Goal: Task Accomplishment & Management: Complete application form

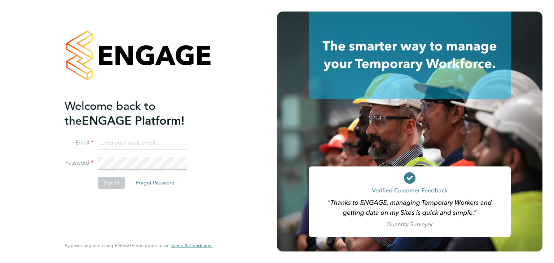
type input "[EMAIL_ADDRESS][PERSON_NAME][DOMAIN_NAME]"
click at [111, 184] on button "Sign In" at bounding box center [111, 183] width 27 height 12
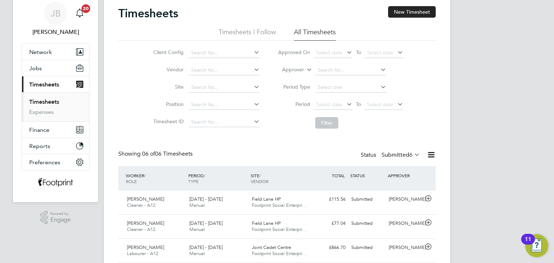
scroll to position [36, 0]
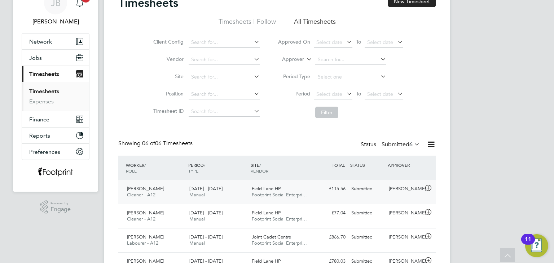
click at [363, 186] on div "Submitted" at bounding box center [367, 189] width 38 height 12
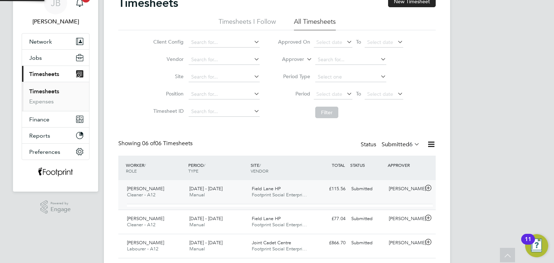
scroll to position [12, 70]
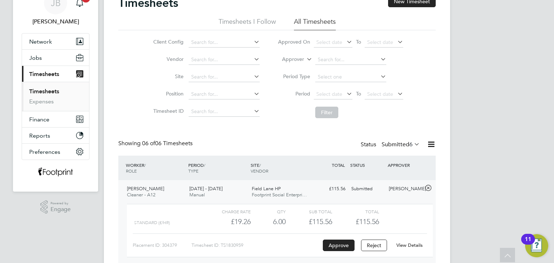
click at [363, 186] on div "Submitted" at bounding box center [367, 189] width 38 height 12
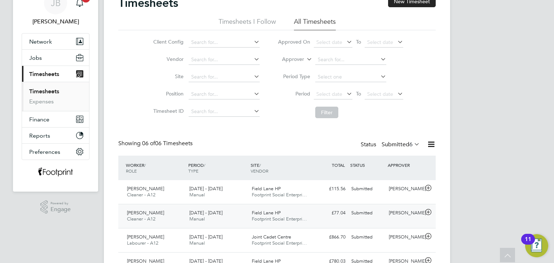
click at [325, 216] on div "£77.04 Submitted" at bounding box center [330, 213] width 38 height 12
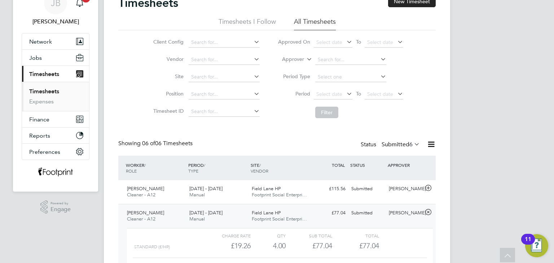
click at [365, 212] on div "Submitted" at bounding box center [367, 213] width 38 height 12
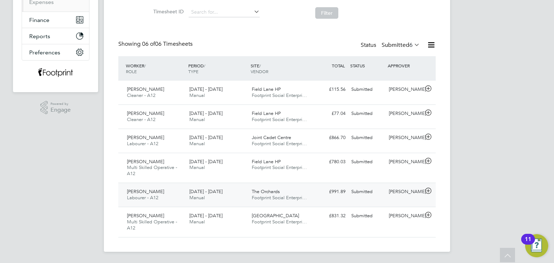
click at [352, 186] on div "Submitted" at bounding box center [367, 192] width 38 height 12
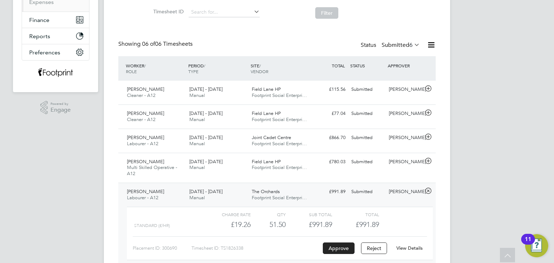
click at [403, 249] on link "View Details" at bounding box center [409, 248] width 26 height 6
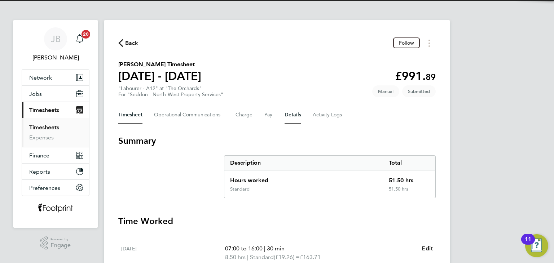
click at [290, 120] on button "Details" at bounding box center [293, 114] width 17 height 17
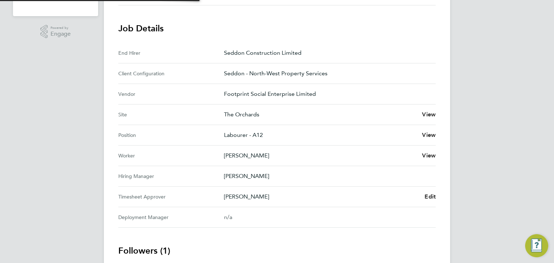
scroll to position [289, 0]
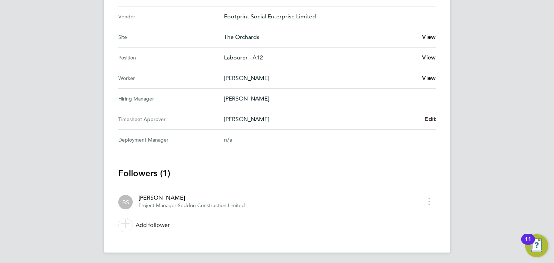
click at [425, 119] on span "Edit" at bounding box center [430, 119] width 11 height 7
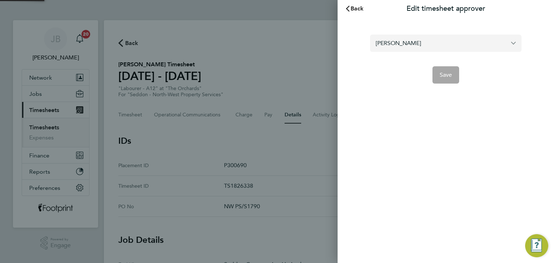
click at [401, 40] on input "Ben Stott" at bounding box center [445, 43] width 151 height 17
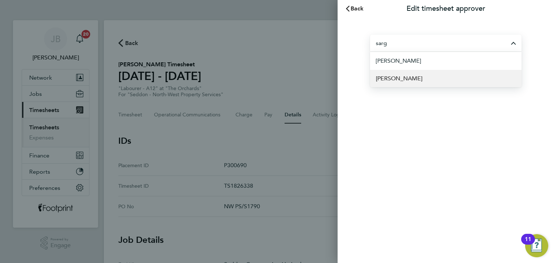
click at [416, 84] on li "Paul Sargent" at bounding box center [445, 79] width 151 height 18
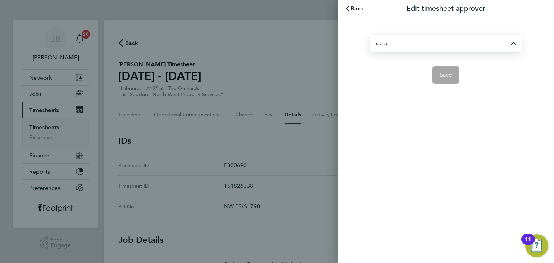
type input "Paul Sargent"
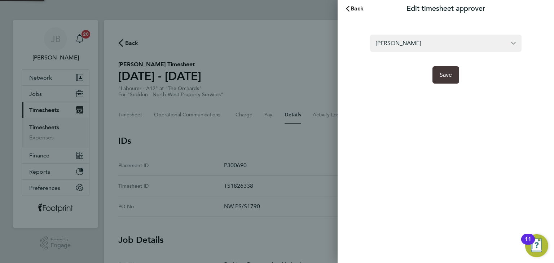
click at [446, 81] on button "Save" at bounding box center [445, 74] width 27 height 17
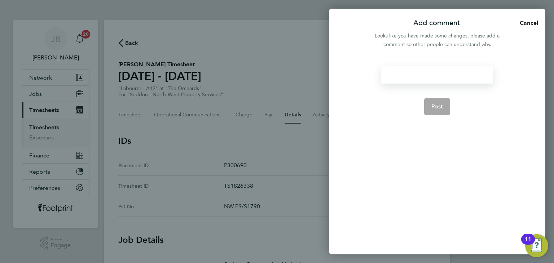
click at [422, 83] on div at bounding box center [436, 74] width 111 height 17
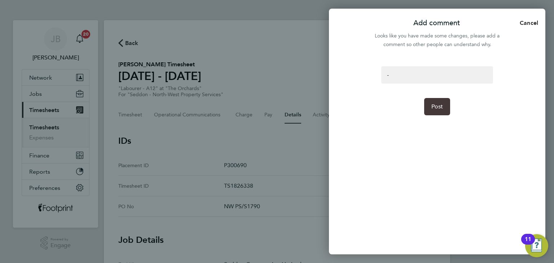
click at [440, 114] on button "Post" at bounding box center [437, 106] width 26 height 17
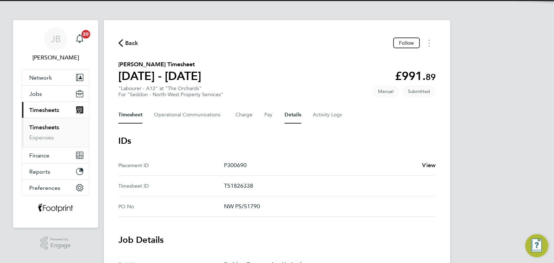
click at [131, 118] on button "Timesheet" at bounding box center [130, 114] width 24 height 17
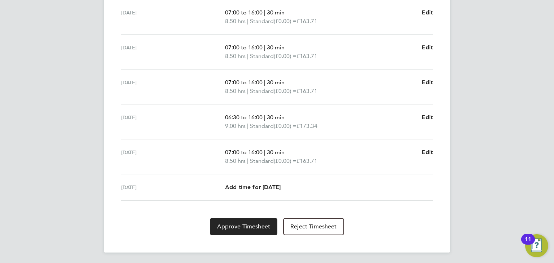
scroll to position [55, 0]
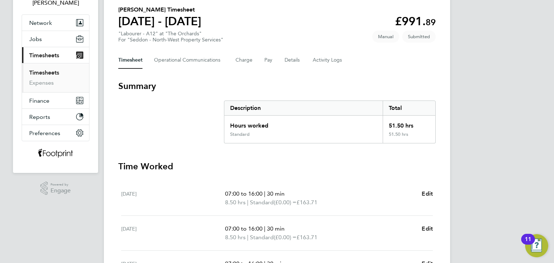
click at [51, 71] on link "Timesheets" at bounding box center [44, 72] width 30 height 7
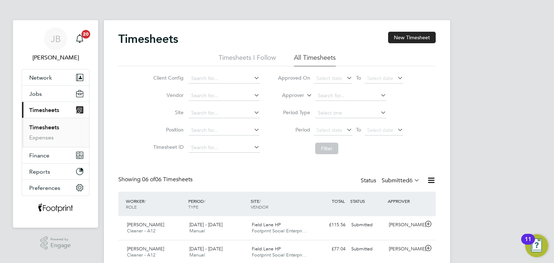
click at [394, 182] on label "Submitted 6" at bounding box center [401, 180] width 38 height 7
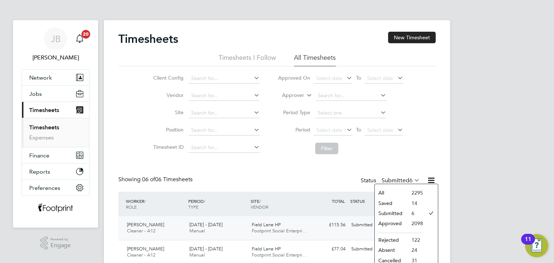
click at [395, 225] on li "Approved" at bounding box center [391, 224] width 33 height 10
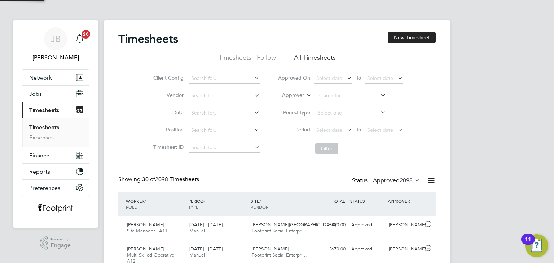
scroll to position [18, 63]
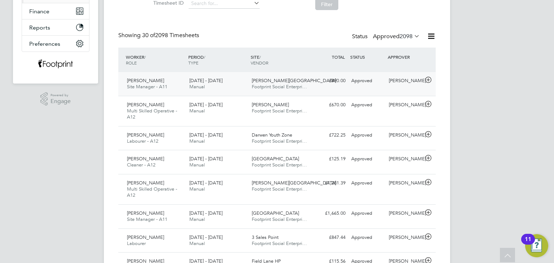
click at [362, 83] on div "Approved" at bounding box center [367, 81] width 38 height 12
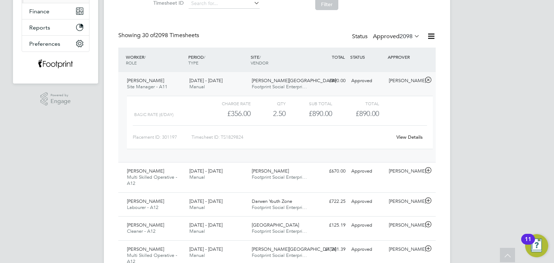
click at [405, 138] on link "View Details" at bounding box center [409, 137] width 26 height 6
click at [337, 76] on div "£890.00 Approved" at bounding box center [330, 81] width 38 height 12
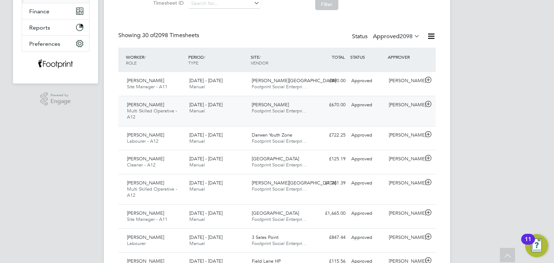
click at [353, 111] on div "Mehair Ali Multi Skilled Operative - A12 22 - 28 Sep 2025 22 - 28 Sep 2025 Manu…" at bounding box center [276, 111] width 317 height 30
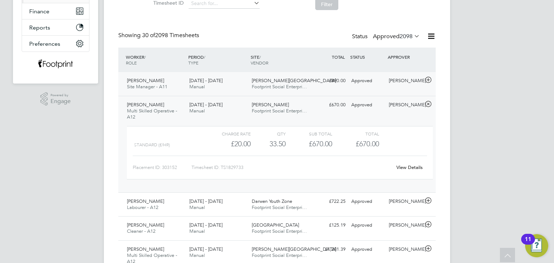
click at [340, 78] on div "£890.00 Approved" at bounding box center [330, 81] width 38 height 12
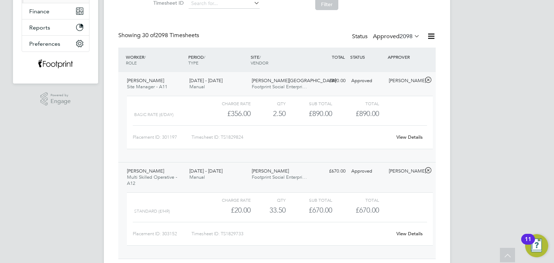
click at [410, 139] on link "View Details" at bounding box center [409, 137] width 26 height 6
click at [408, 236] on link "View Details" at bounding box center [409, 234] width 26 height 6
click at [292, 175] on span "Footprint Social Enterpri…" at bounding box center [279, 177] width 55 height 6
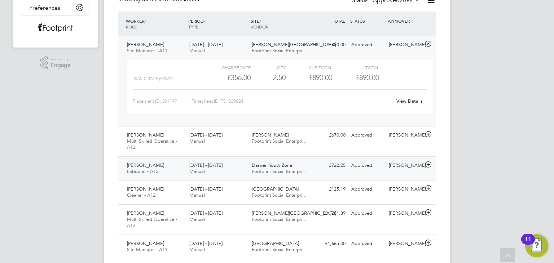
click at [256, 175] on div "Darwen Youth Zone Footprint Social Enterpri…" at bounding box center [280, 169] width 62 height 18
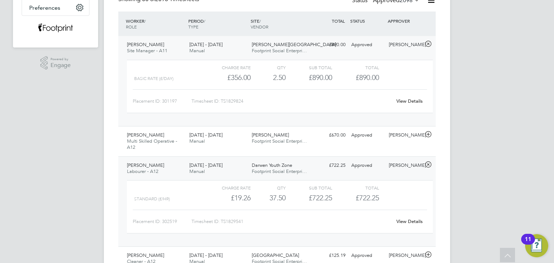
click at [407, 220] on link "View Details" at bounding box center [409, 222] width 26 height 6
click at [228, 171] on div "22 - 28 Sep 2025 Manual" at bounding box center [217, 169] width 62 height 18
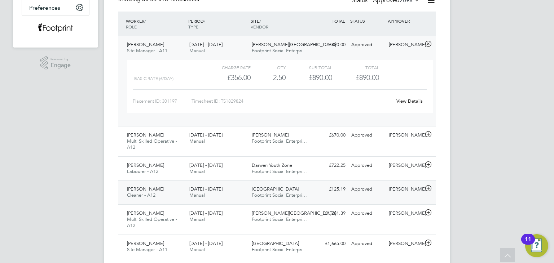
click at [204, 197] on span "Manual" at bounding box center [197, 195] width 16 height 6
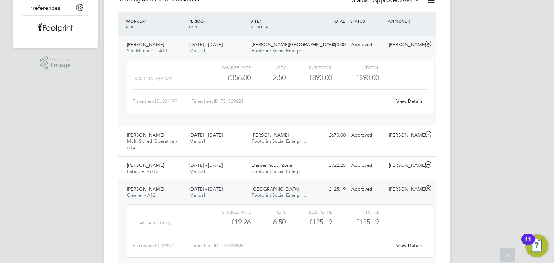
click at [403, 246] on link "View Details" at bounding box center [409, 246] width 26 height 6
click at [287, 189] on span "SEN Watermill School" at bounding box center [275, 189] width 47 height 6
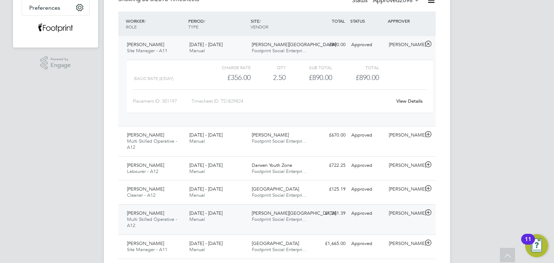
drag, startPoint x: 301, startPoint y: 224, endPoint x: 324, endPoint y: 223, distance: 23.1
click at [301, 224] on div "Millstead School Footprint Social Enterpri…" at bounding box center [280, 217] width 62 height 18
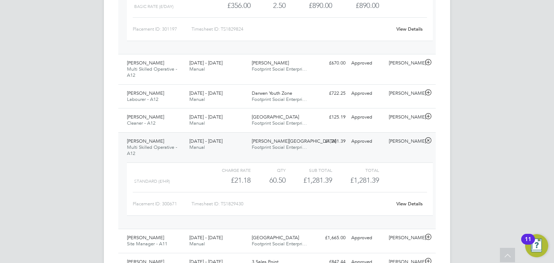
click at [412, 201] on link "View Details" at bounding box center [409, 204] width 26 height 6
click at [298, 137] on div "Millstead School Footprint Social Enterpri…" at bounding box center [280, 145] width 62 height 18
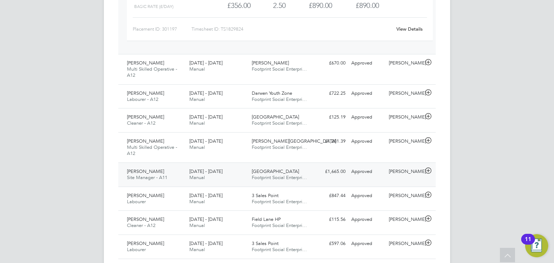
click at [256, 170] on span "SEN Watermill School" at bounding box center [275, 171] width 47 height 6
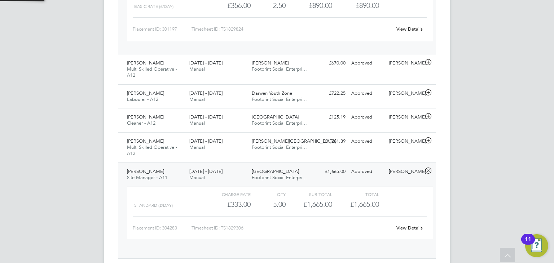
scroll to position [12, 70]
click at [412, 225] on link "View Details" at bounding box center [409, 228] width 26 height 6
click at [268, 184] on div "Charge rate QTY Sub Total Total Standard (£/day) £333.00 5 5.00 5 £1,665.00 £1,…" at bounding box center [280, 217] width 312 height 66
click at [268, 178] on span "Footprint Social Enterpri…" at bounding box center [279, 178] width 55 height 6
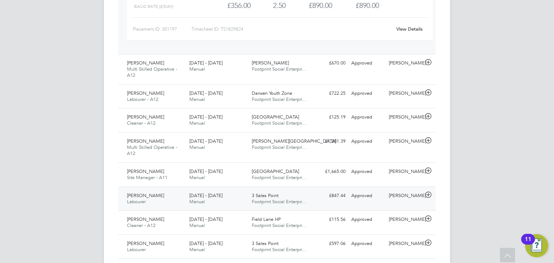
click at [273, 199] on span "Footprint Social Enterpri…" at bounding box center [279, 202] width 55 height 6
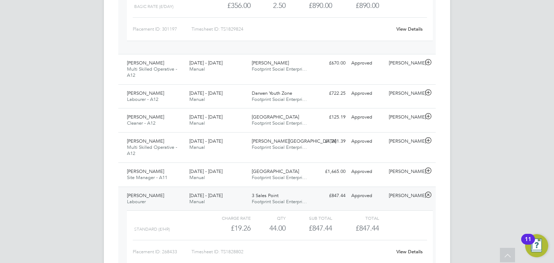
click at [406, 252] on link "View Details" at bounding box center [409, 252] width 26 height 6
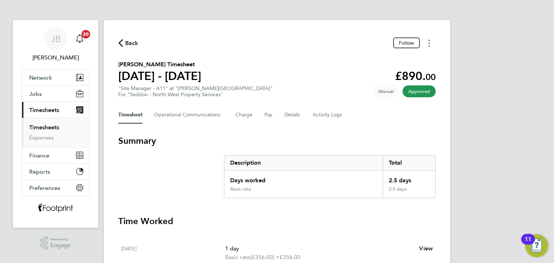
click at [428, 41] on circle "Timesheets Menu" at bounding box center [428, 40] width 1 height 1
click at [403, 57] on link "Download timesheet" at bounding box center [392, 59] width 87 height 14
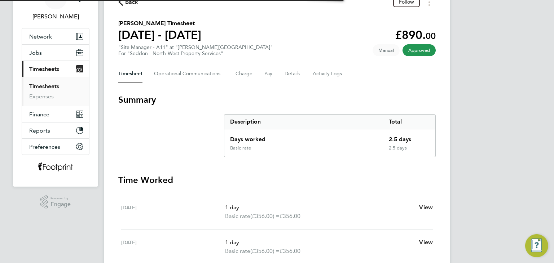
scroll to position [108, 0]
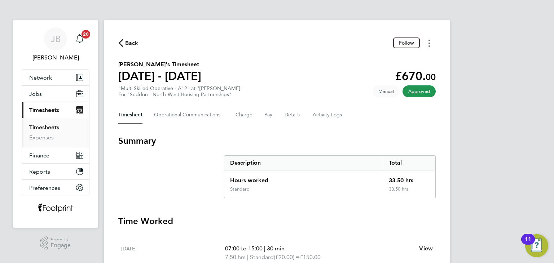
click at [428, 45] on icon "Timesheets Menu" at bounding box center [428, 43] width 1 height 7
drag, startPoint x: 390, startPoint y: 57, endPoint x: 397, endPoint y: 50, distance: 9.2
click at [390, 57] on link "Download timesheet" at bounding box center [392, 59] width 87 height 14
drag, startPoint x: 430, startPoint y: 45, endPoint x: 425, endPoint y: 47, distance: 4.9
click at [430, 45] on button "Timesheets Menu" at bounding box center [429, 43] width 13 height 11
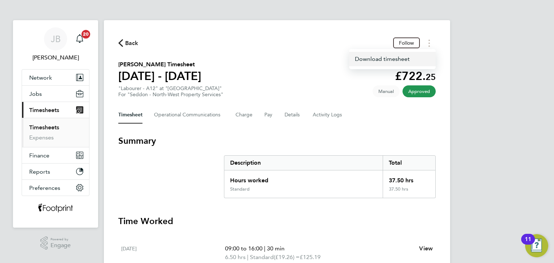
click at [403, 59] on link "Download timesheet" at bounding box center [392, 59] width 87 height 14
click at [430, 42] on button "Timesheets Menu" at bounding box center [429, 43] width 13 height 11
click at [395, 62] on link "Download timesheet" at bounding box center [392, 59] width 87 height 14
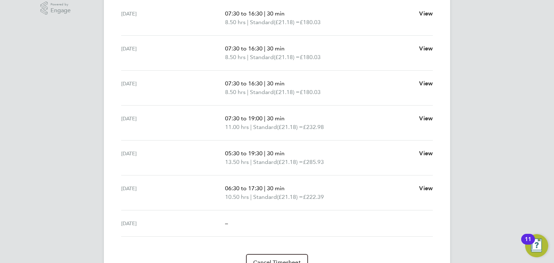
scroll to position [19, 0]
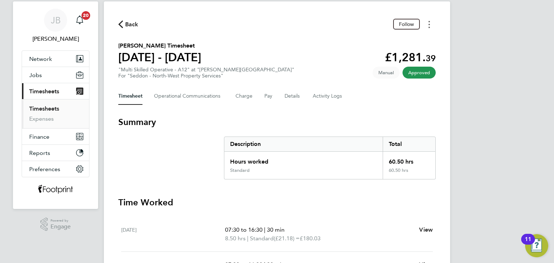
click at [430, 25] on button "Timesheets Menu" at bounding box center [429, 24] width 13 height 11
click at [401, 39] on link "Download timesheet" at bounding box center [392, 40] width 87 height 14
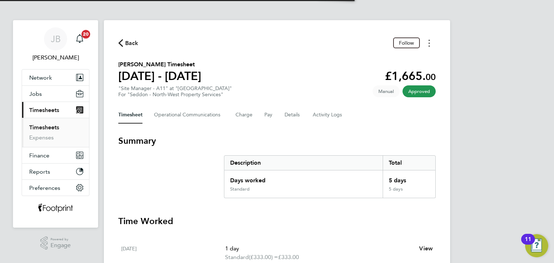
click at [428, 42] on icon "Timesheets Menu" at bounding box center [428, 43] width 1 height 7
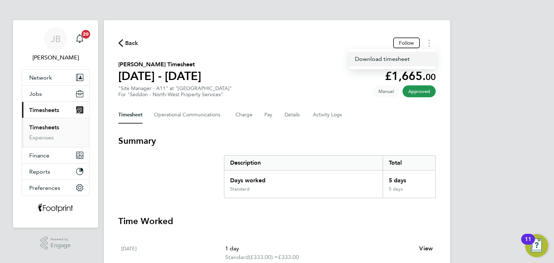
click at [375, 62] on link "Download timesheet" at bounding box center [392, 59] width 87 height 14
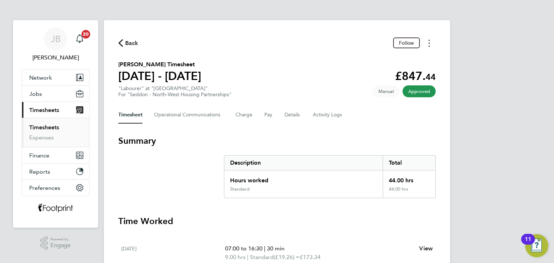
click at [429, 42] on icon "Timesheets Menu" at bounding box center [428, 43] width 1 height 7
click at [413, 54] on link "Download timesheet" at bounding box center [392, 59] width 87 height 14
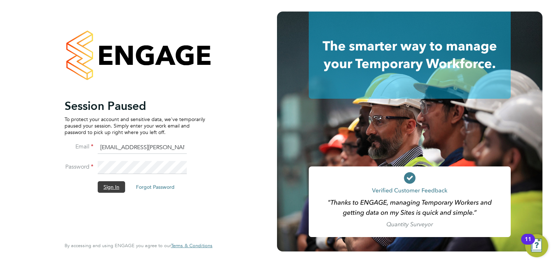
click at [115, 187] on button "Sign In" at bounding box center [111, 187] width 27 height 12
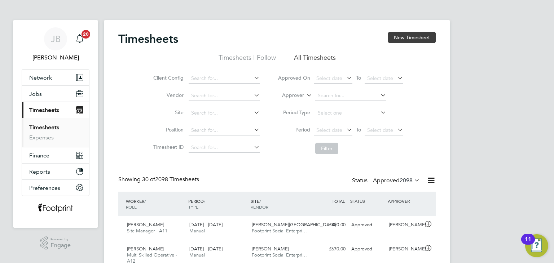
click at [401, 39] on button "New Timesheet" at bounding box center [412, 38] width 48 height 12
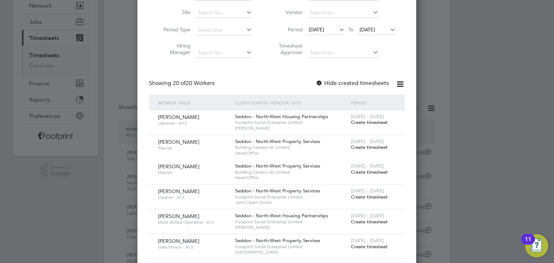
click at [366, 123] on span "Create timesheet" at bounding box center [369, 122] width 37 height 6
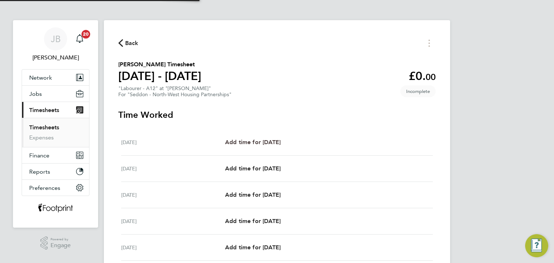
click at [272, 141] on span "Add time for Mon 22 Sep" at bounding box center [253, 142] width 56 height 7
select select "30"
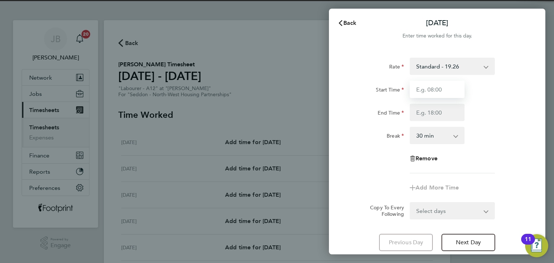
click at [433, 87] on input "Start Time" at bounding box center [437, 89] width 55 height 17
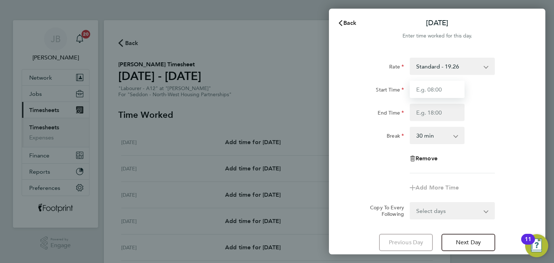
type input "07:30"
click at [433, 112] on input "End Time" at bounding box center [437, 112] width 55 height 17
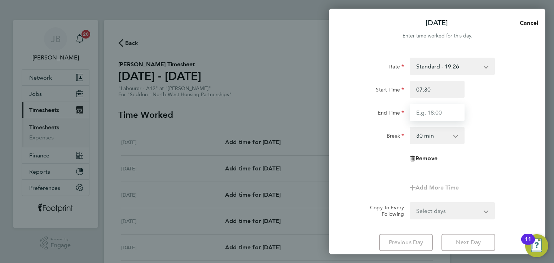
type input "16:00"
click at [438, 212] on form "Rate Standard - 19.26 Start Time 07:30 End Time 16:00 Break 0 min 15 min 30 min…" at bounding box center [437, 139] width 176 height 162
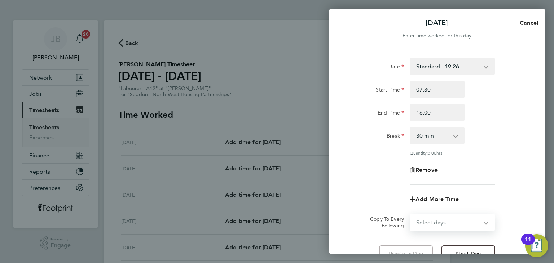
select select "WEEKDAY"
click at [410, 215] on select "Select days Day Weekday (Mon-Fri) Weekend (Sat-Sun) Tuesday Wednesday Thursday …" at bounding box center [448, 223] width 76 height 16
select select "2025-09-28"
click at [381, 161] on div "Rate Standard - 19.26 Start Time 07:30 End Time 16:00 Break 0 min 15 min 30 min…" at bounding box center [437, 121] width 176 height 127
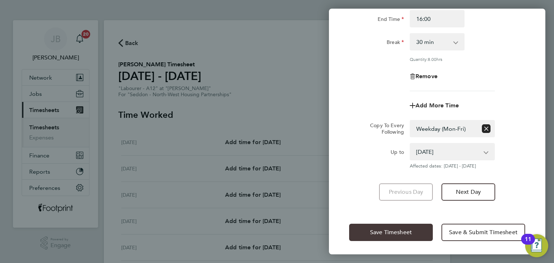
click at [377, 236] on button "Save Timesheet" at bounding box center [391, 232] width 84 height 17
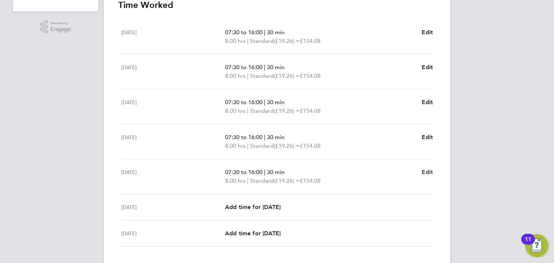
click at [427, 169] on span "Edit" at bounding box center [427, 172] width 11 height 7
select select "30"
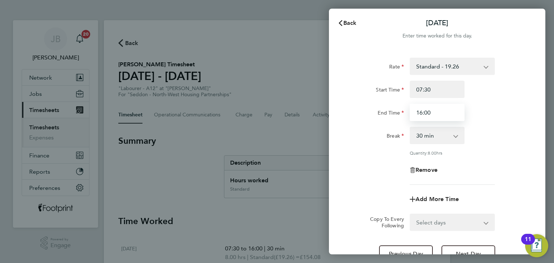
drag, startPoint x: 413, startPoint y: 113, endPoint x: 362, endPoint y: 113, distance: 51.2
click at [362, 113] on div "End Time 16:00" at bounding box center [437, 112] width 182 height 17
type input "15:00"
click at [362, 113] on div "End Time" at bounding box center [376, 111] width 55 height 14
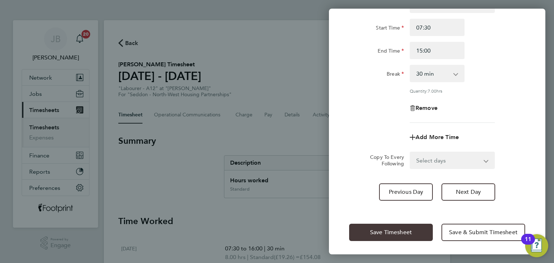
click at [388, 231] on span "Save Timesheet" at bounding box center [391, 232] width 42 height 7
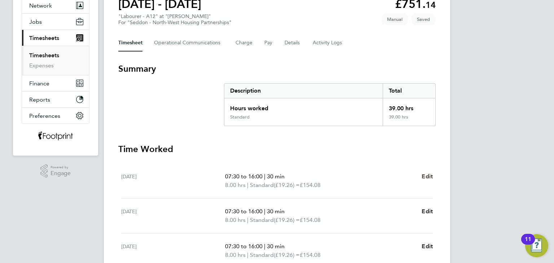
click at [423, 176] on span "Edit" at bounding box center [427, 176] width 11 height 7
select select "30"
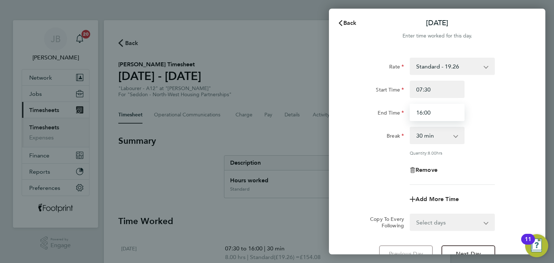
drag, startPoint x: 431, startPoint y: 109, endPoint x: 394, endPoint y: 109, distance: 37.5
click at [394, 109] on div "End Time 16:00" at bounding box center [437, 112] width 182 height 17
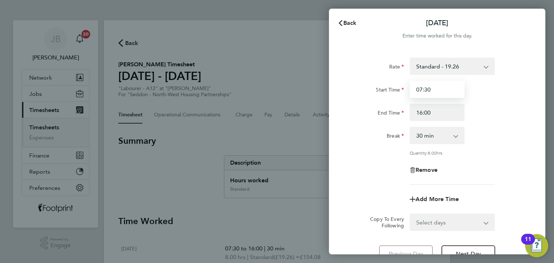
drag, startPoint x: 435, startPoint y: 89, endPoint x: 348, endPoint y: 87, distance: 87.7
click at [348, 87] on div "Start Time 07:30" at bounding box center [437, 89] width 182 height 17
type input "07:00"
click at [348, 87] on div "Start Time" at bounding box center [376, 89] width 61 height 17
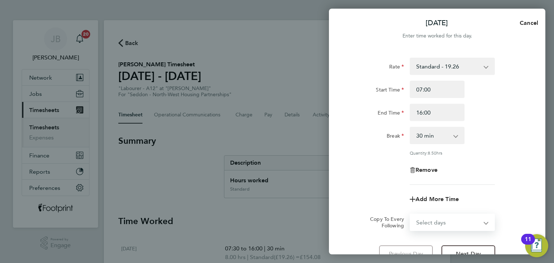
click at [428, 221] on select "Select days Day Weekday (Mon-Fri) Weekend (Sat-Sun) Tuesday Wednesday Thursday …" at bounding box center [448, 223] width 76 height 16
select select "WEEKDAY"
click at [410, 215] on select "Select days Day Weekday (Mon-Fri) Weekend (Sat-Sun) Tuesday Wednesday Thursday …" at bounding box center [448, 223] width 76 height 16
select select "2025-09-28"
click at [370, 157] on div "Rate Standard - 19.26 Start Time 07:00 End Time 16:00 Break 0 min 15 min 30 min…" at bounding box center [437, 121] width 176 height 127
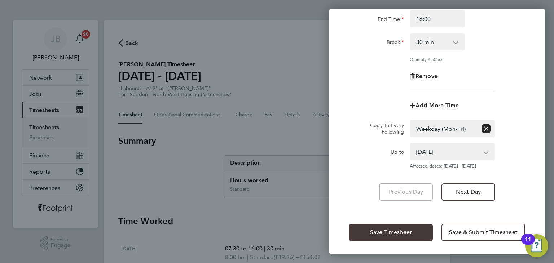
click at [387, 232] on span "Save Timesheet" at bounding box center [391, 232] width 42 height 7
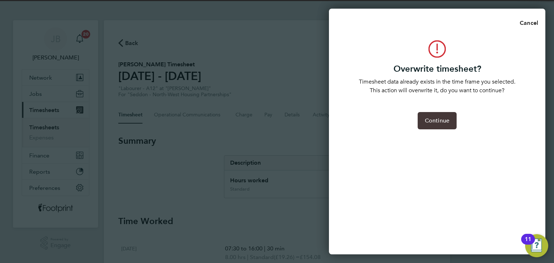
click at [426, 127] on button "Continue" at bounding box center [437, 120] width 39 height 17
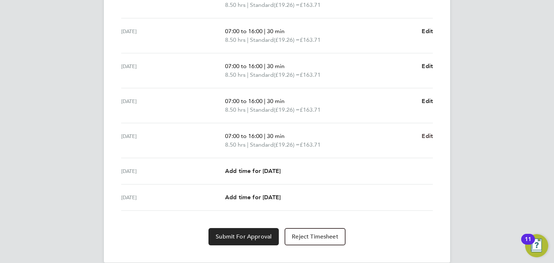
click at [426, 137] on span "Edit" at bounding box center [427, 136] width 11 height 7
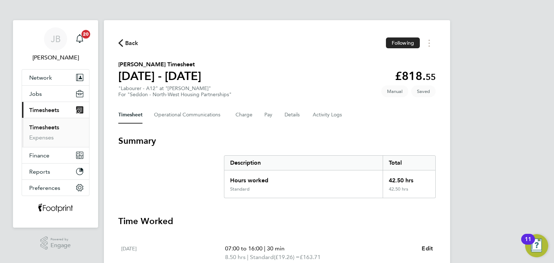
select select "30"
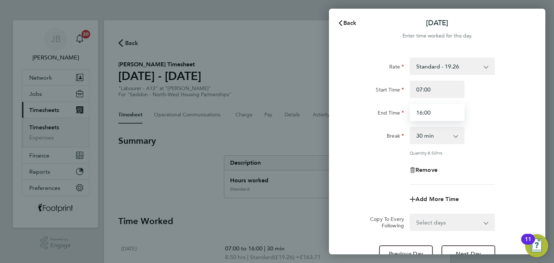
drag, startPoint x: 436, startPoint y: 115, endPoint x: 326, endPoint y: 109, distance: 110.2
click at [326, 109] on div "Back Fri 26 Sep Enter time worked for this day. Rate Standard - 19.26 Start Tim…" at bounding box center [277, 131] width 554 height 263
type input "15:00"
click at [359, 153] on div "Quantity: 8.50 hrs" at bounding box center [437, 153] width 182 height 6
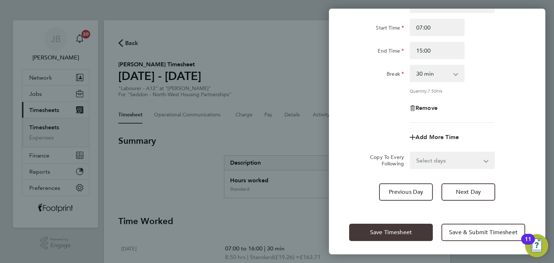
click at [388, 231] on span "Save Timesheet" at bounding box center [391, 232] width 42 height 7
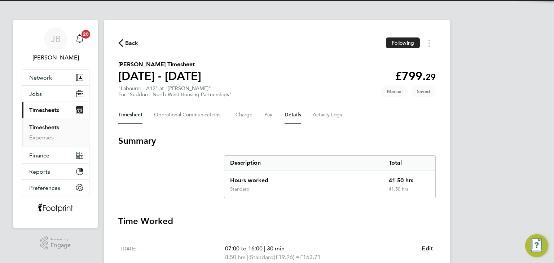
click at [297, 118] on button "Details" at bounding box center [293, 114] width 17 height 17
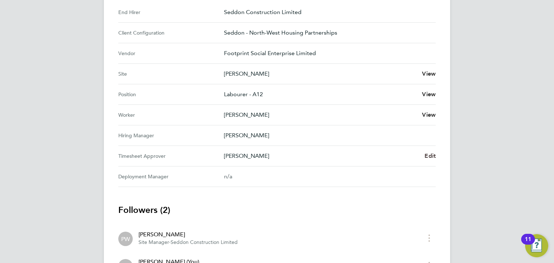
click at [430, 153] on span "Edit" at bounding box center [430, 156] width 11 height 7
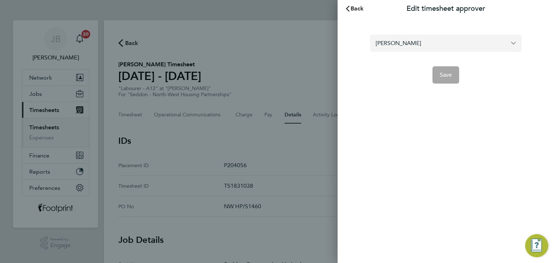
click at [423, 42] on input "Peter Walsh" at bounding box center [445, 43] width 151 height 17
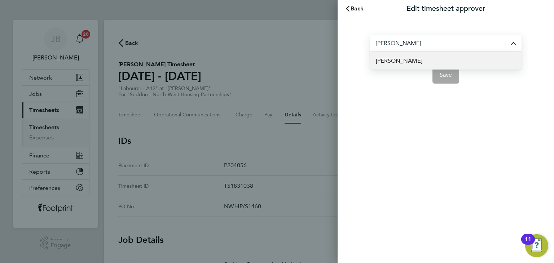
click at [401, 59] on span "Neil McDermott" at bounding box center [399, 61] width 47 height 9
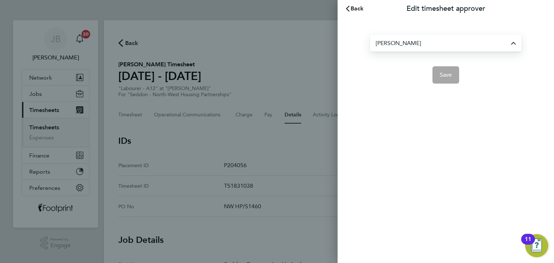
type input "Neil McDermott"
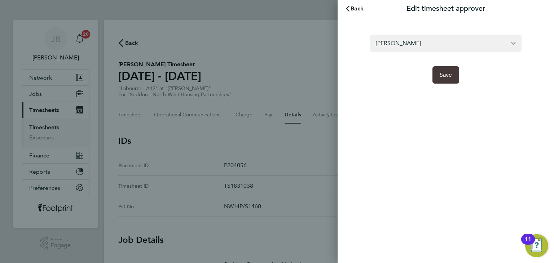
click at [438, 73] on button "Save" at bounding box center [445, 74] width 27 height 17
click at [438, 73] on app-form-button "Save" at bounding box center [445, 74] width 151 height 17
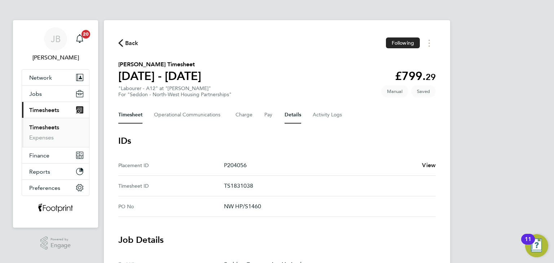
click at [134, 118] on button "Timesheet" at bounding box center [130, 114] width 24 height 17
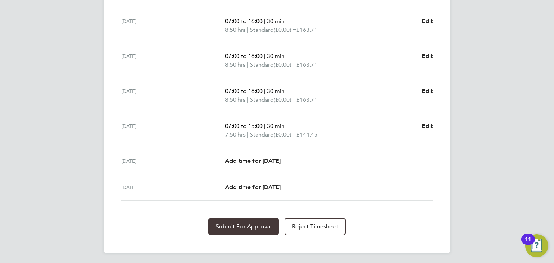
click at [225, 229] on span "Submit For Approval" at bounding box center [244, 226] width 56 height 7
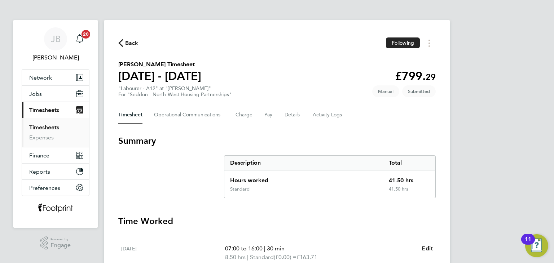
click at [123, 43] on span "Back" at bounding box center [128, 42] width 20 height 7
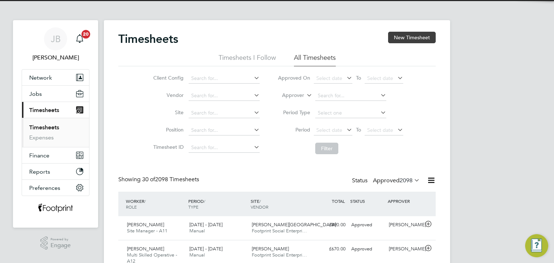
click at [405, 40] on button "New Timesheet" at bounding box center [412, 38] width 48 height 12
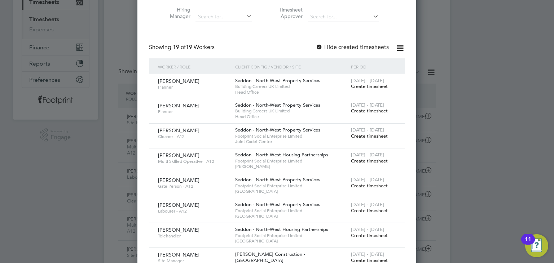
click at [372, 160] on span "Create timesheet" at bounding box center [369, 161] width 37 height 6
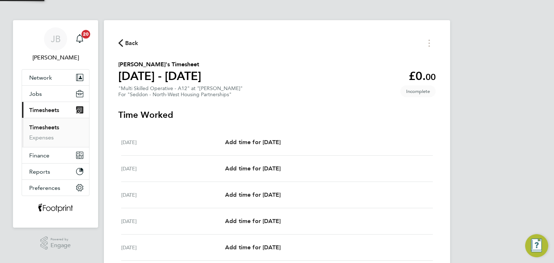
click at [284, 149] on div "Mon 22 Sep Add time for Mon 22 Sep Add time for Mon 22 Sep" at bounding box center [277, 142] width 312 height 26
click at [281, 143] on span "Add time for Mon 22 Sep" at bounding box center [253, 142] width 56 height 7
select select "30"
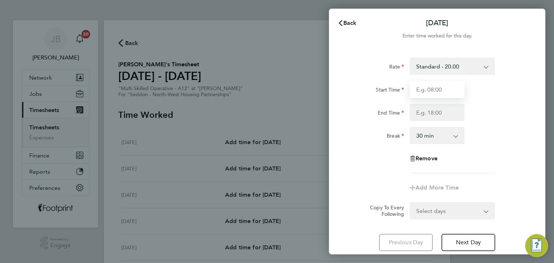
click at [442, 92] on input "Start Time" at bounding box center [437, 89] width 55 height 17
type input "07:30"
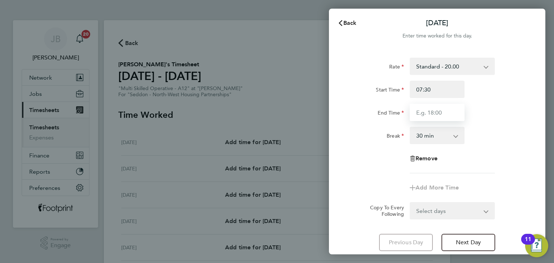
click at [428, 113] on input "End Time" at bounding box center [437, 112] width 55 height 17
type input "16:00"
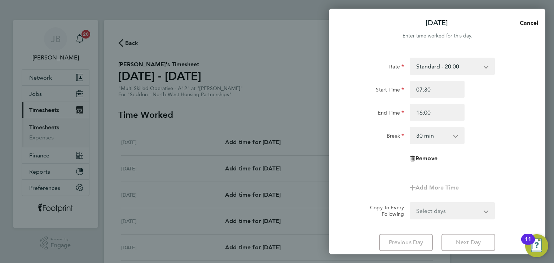
click at [435, 211] on form "Rate Standard - 20.00 Start Time 07:30 End Time 16:00 Break 0 min 15 min 30 min…" at bounding box center [437, 139] width 176 height 162
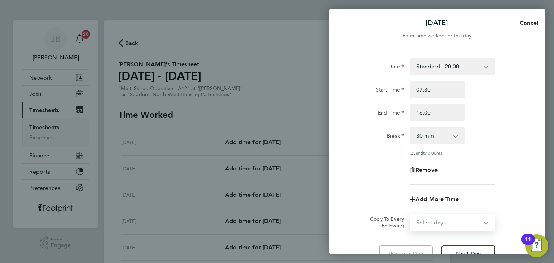
select select "WEEKDAY"
click at [410, 215] on select "Select days Day Weekday (Mon-Fri) Weekend (Sat-Sun) Tuesday Wednesday Thursday …" at bounding box center [448, 223] width 76 height 16
select select "2025-09-28"
click at [373, 150] on div "Quantity: 8.00 hrs" at bounding box center [437, 153] width 182 height 6
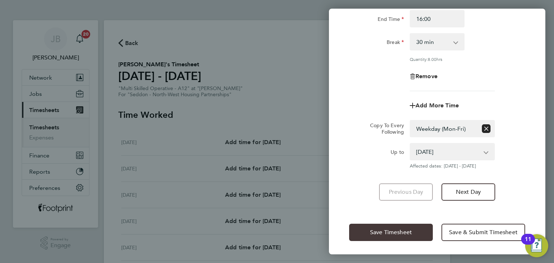
click at [396, 230] on span "Save Timesheet" at bounding box center [391, 232] width 42 height 7
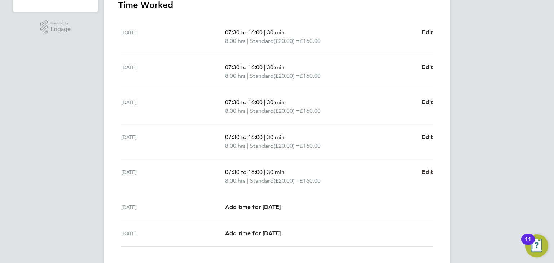
click at [430, 172] on span "Edit" at bounding box center [427, 172] width 11 height 7
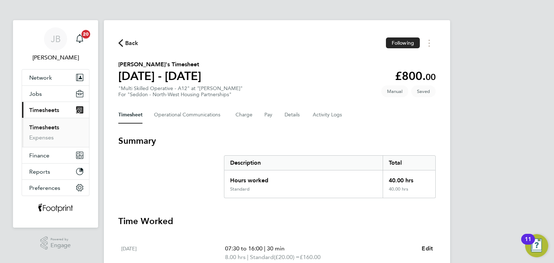
select select "30"
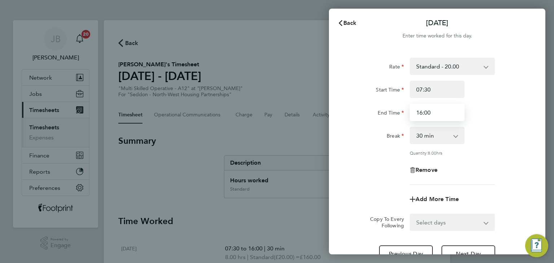
drag, startPoint x: 445, startPoint y: 116, endPoint x: 273, endPoint y: 95, distance: 173.4
click at [276, 95] on div "Back Fri 26 Sep Enter time worked for this day. Rate Standard - 20.00 Start Tim…" at bounding box center [277, 131] width 554 height 263
type input "15:00"
click at [345, 124] on div "Rate Standard - 20.00 Start Time 07:30 End Time 15:00 Break 0 min 15 min 30 min…" at bounding box center [437, 160] width 216 height 223
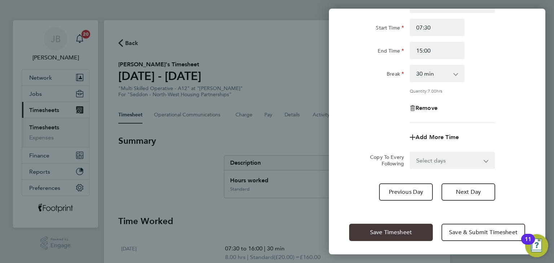
click at [388, 234] on span "Save Timesheet" at bounding box center [391, 232] width 42 height 7
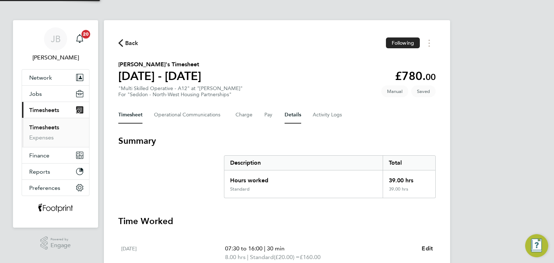
click at [293, 121] on button "Details" at bounding box center [293, 114] width 17 height 17
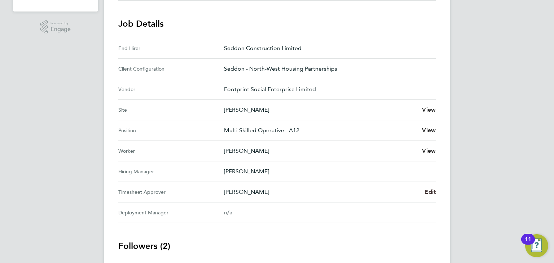
click at [430, 192] on span "Edit" at bounding box center [430, 192] width 11 height 7
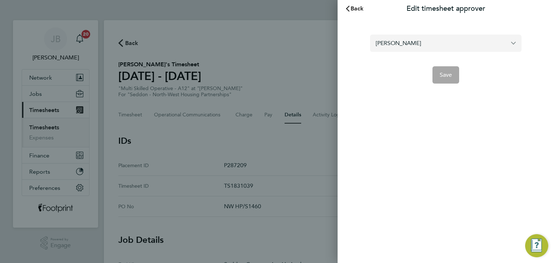
click at [425, 49] on input "Peter Walsh" at bounding box center [445, 43] width 151 height 17
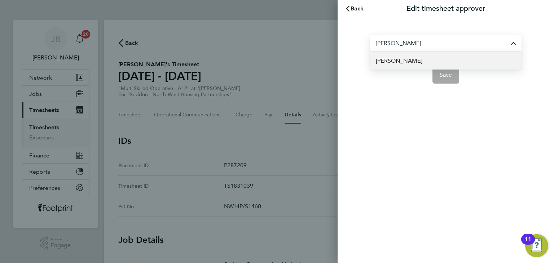
click at [407, 69] on li "Neil McDermott" at bounding box center [445, 61] width 151 height 18
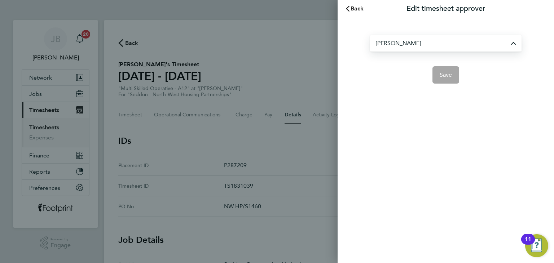
type input "Neil McDermott"
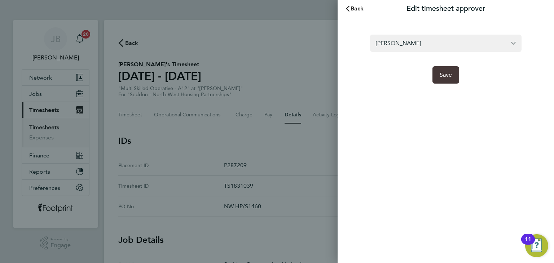
click at [451, 76] on span "Save" at bounding box center [446, 74] width 13 height 7
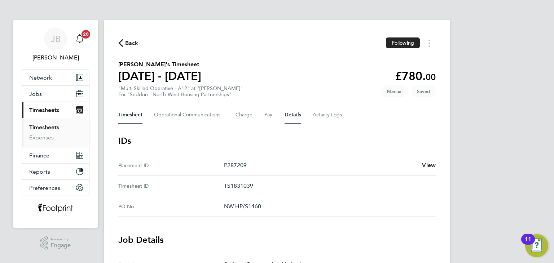
click at [127, 117] on button "Timesheet" at bounding box center [130, 114] width 24 height 17
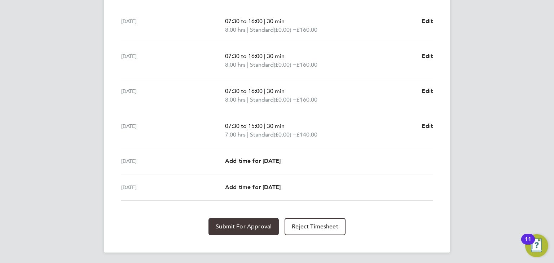
drag, startPoint x: 231, startPoint y: 226, endPoint x: 222, endPoint y: 214, distance: 14.6
click at [231, 225] on span "Submit For Approval" at bounding box center [244, 226] width 56 height 7
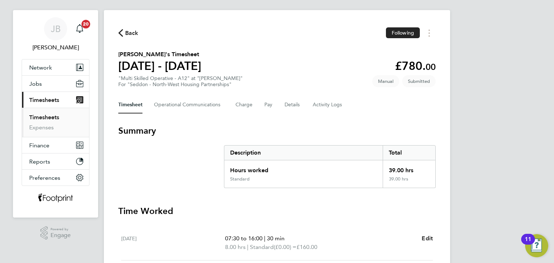
click at [131, 34] on span "Back" at bounding box center [131, 33] width 13 height 9
